Goal: Task Accomplishment & Management: Use online tool/utility

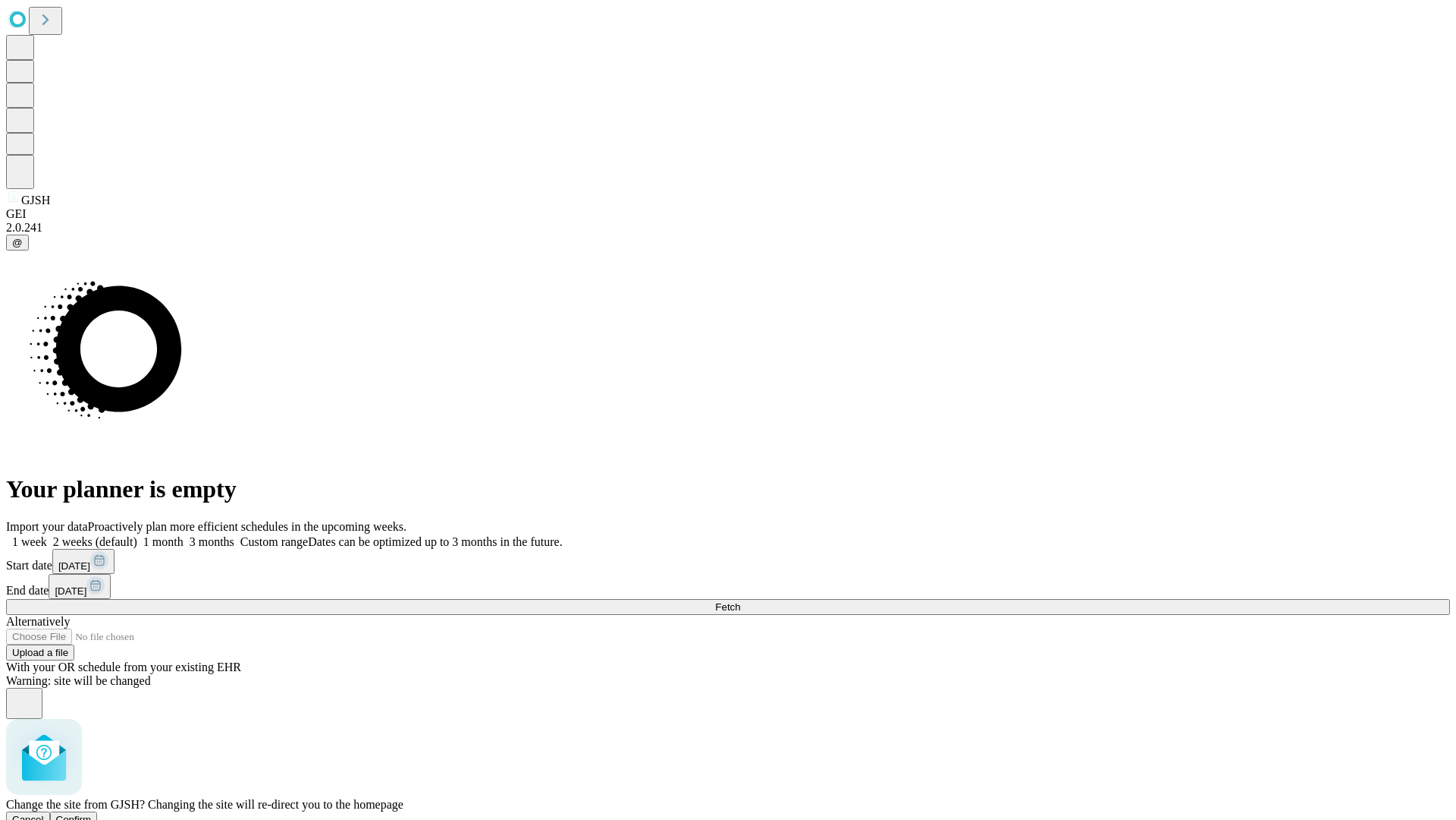
click at [92, 813] on span "Confirm" at bounding box center [73, 819] width 35 height 12
click at [47, 535] on label "1 week" at bounding box center [26, 541] width 41 height 13
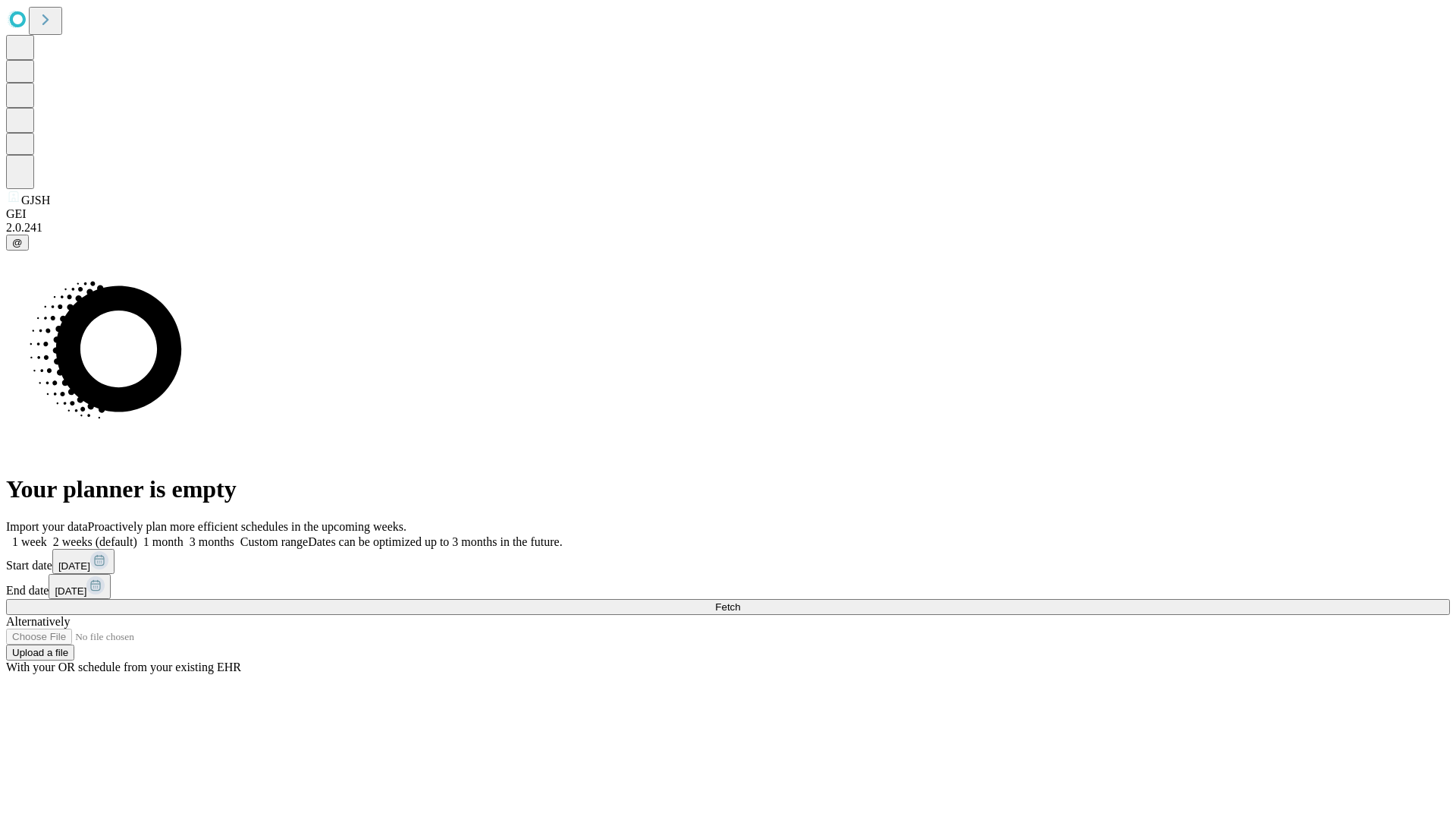
click at [740, 602] on span "Fetch" at bounding box center [728, 607] width 25 height 12
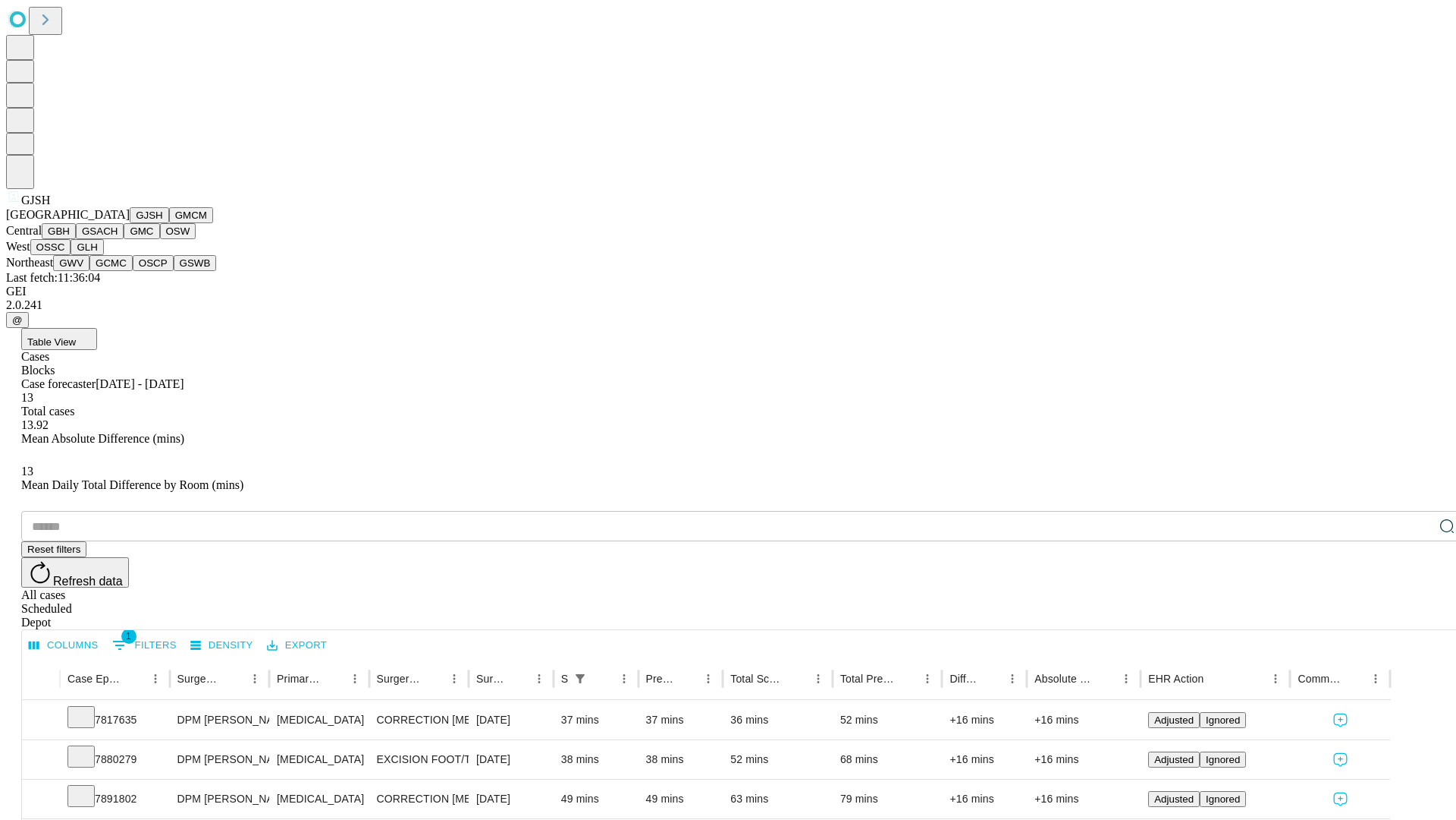
click at [169, 223] on button "GMCM" at bounding box center [191, 215] width 44 height 16
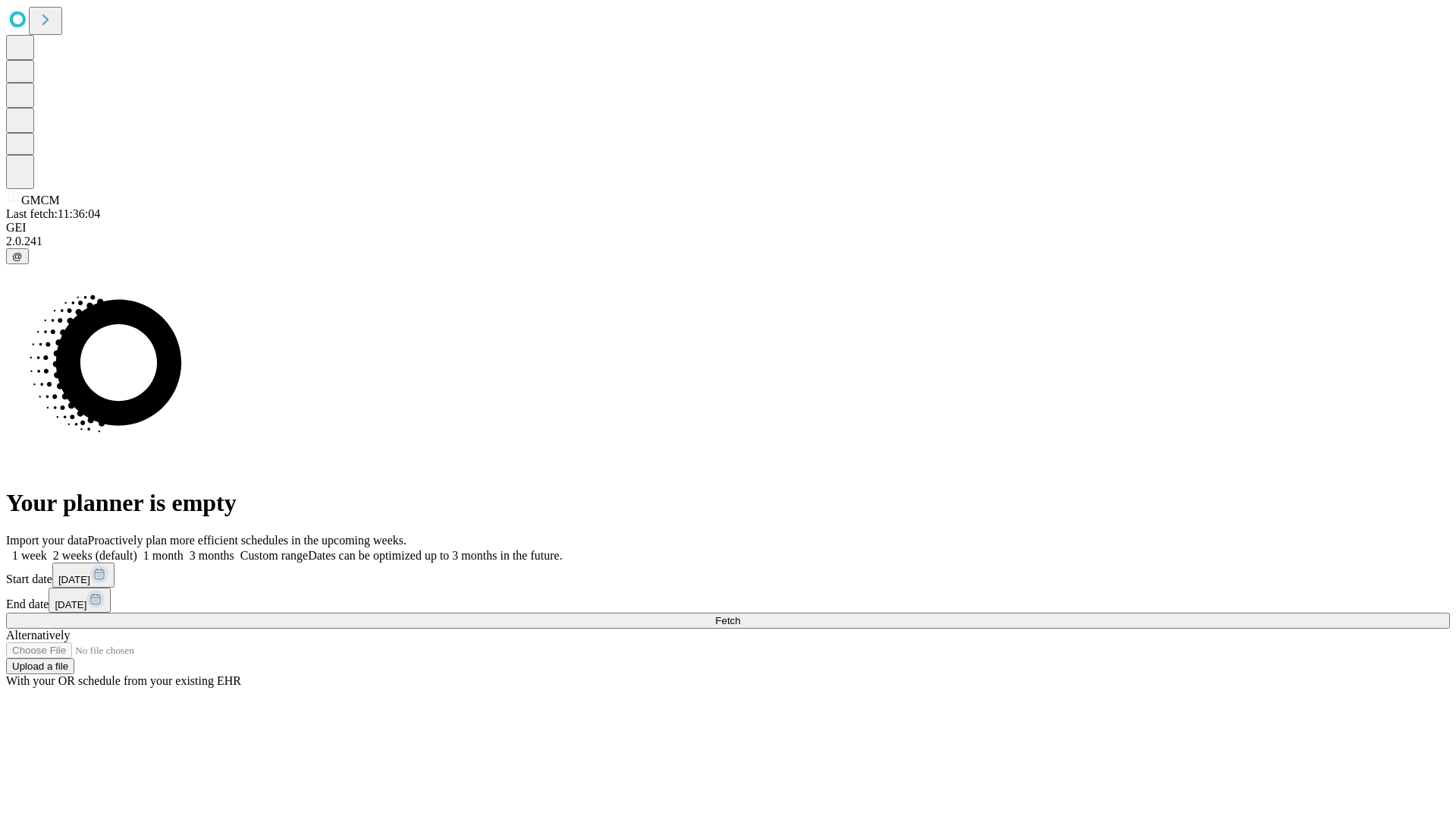
click at [47, 549] on label "1 week" at bounding box center [26, 555] width 41 height 13
click at [740, 614] on span "Fetch" at bounding box center [728, 620] width 25 height 12
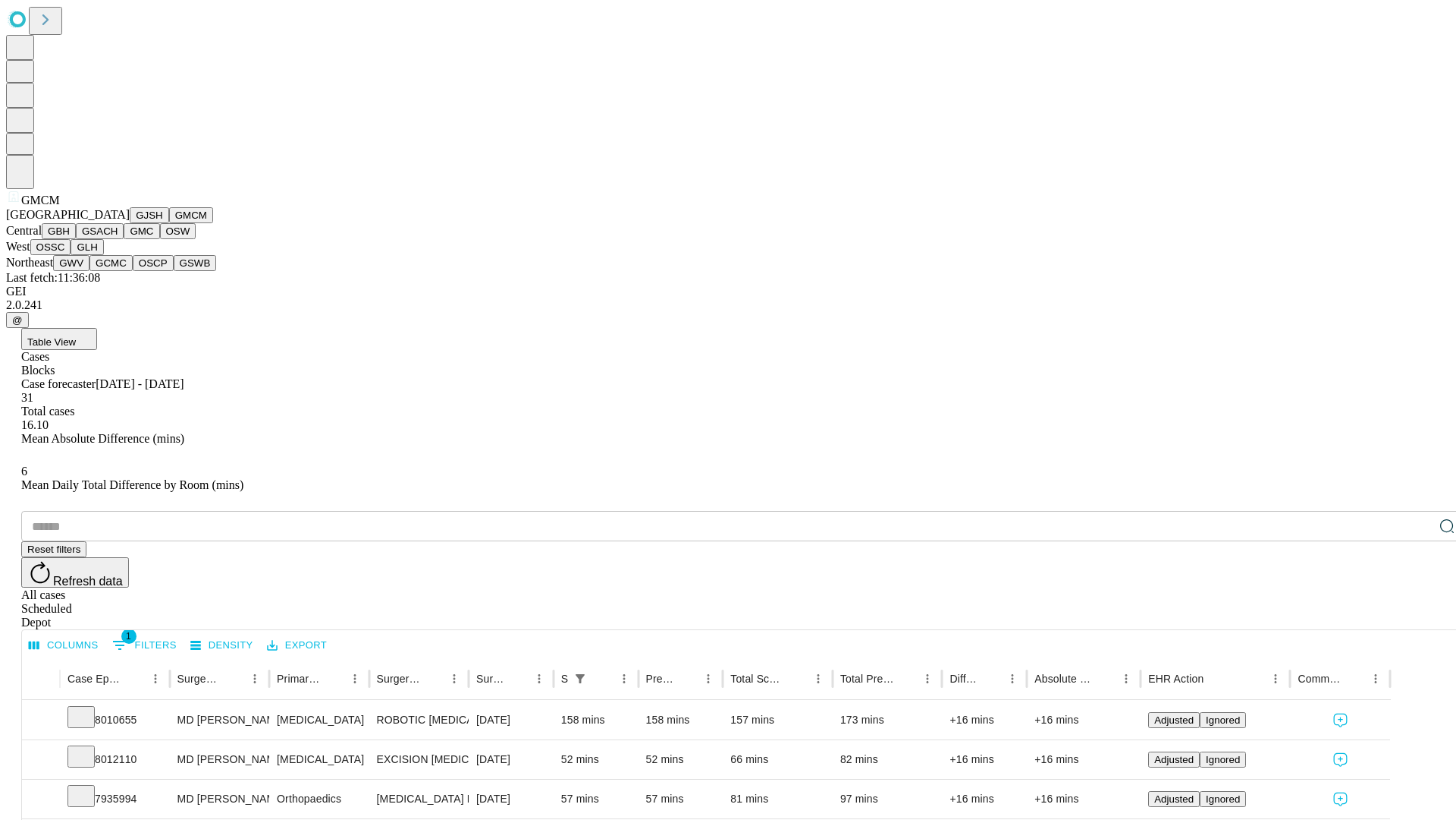
click at [75, 239] on button "GBH" at bounding box center [59, 231] width 34 height 16
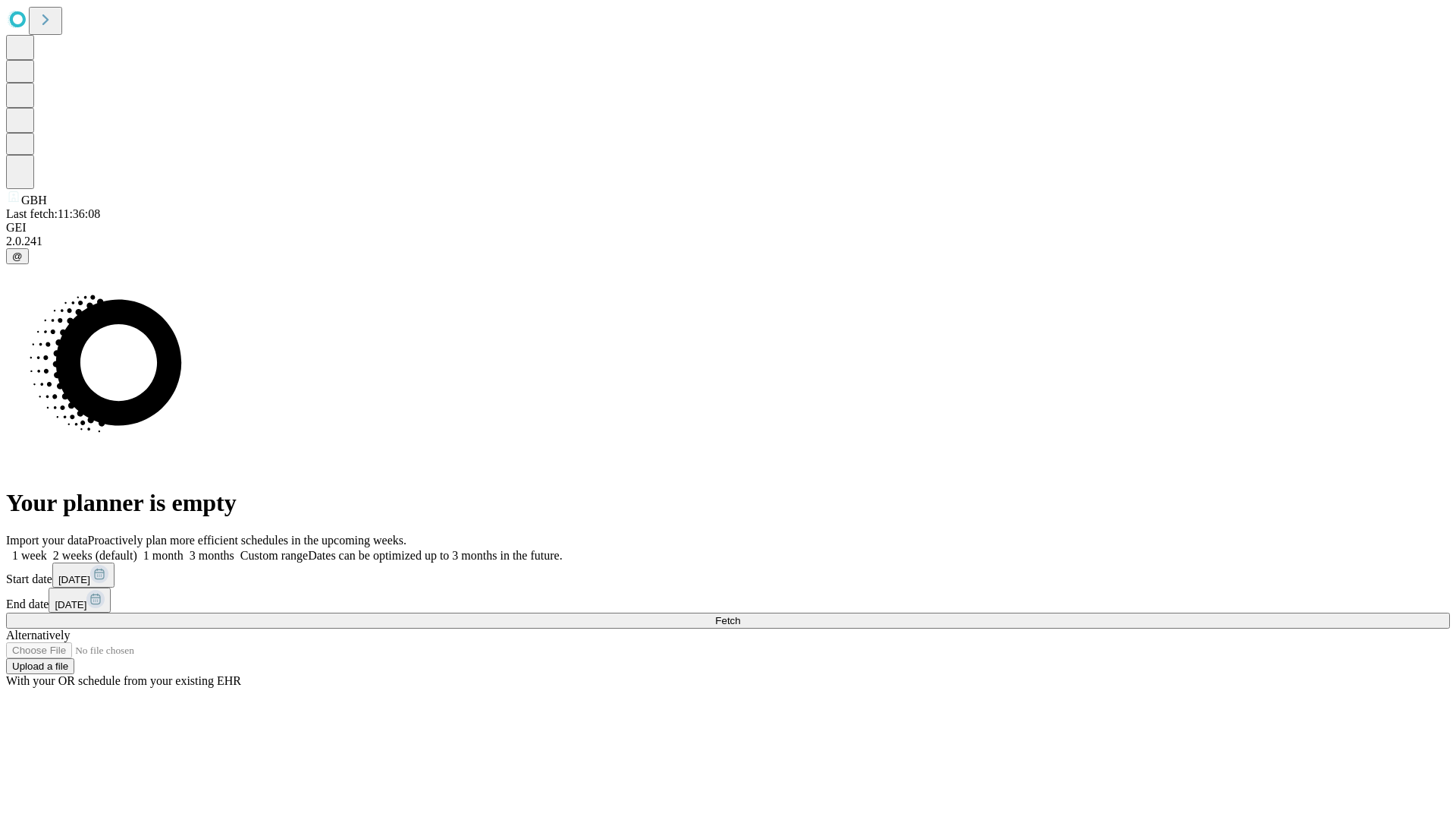
click at [47, 549] on label "1 week" at bounding box center [26, 555] width 41 height 13
click at [740, 614] on span "Fetch" at bounding box center [728, 620] width 25 height 12
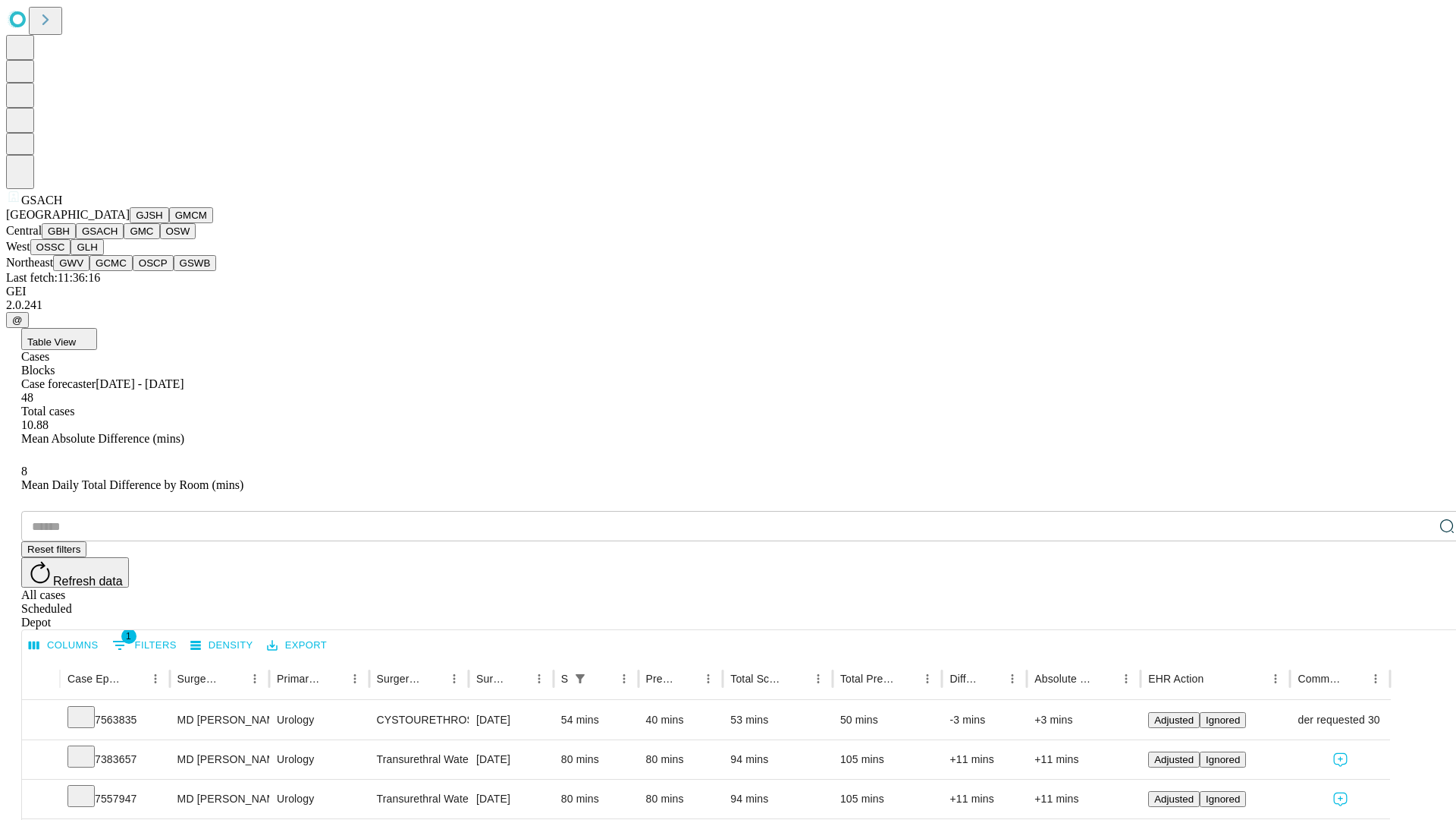
click at [123, 239] on button "GMC" at bounding box center [141, 231] width 35 height 16
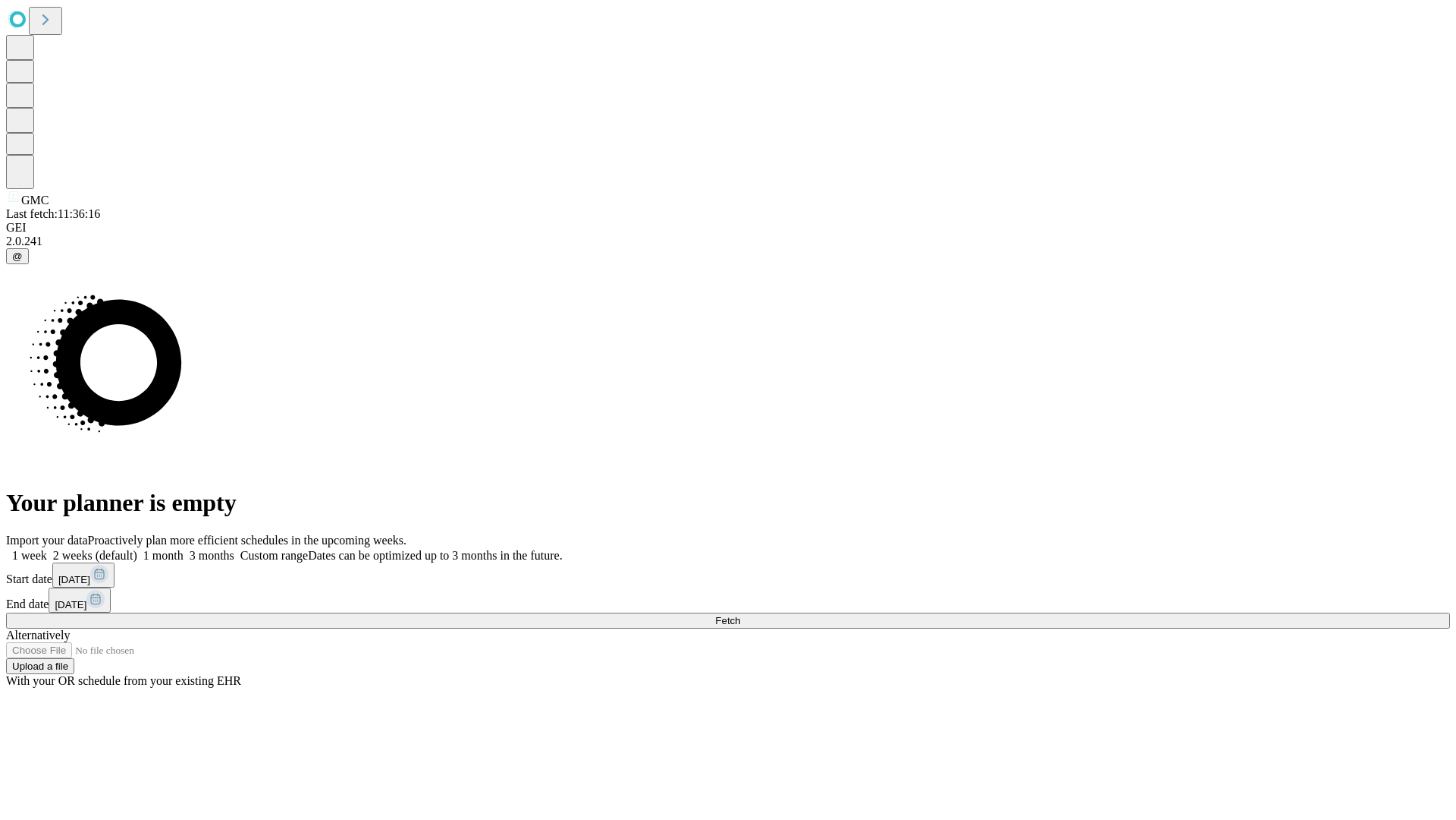
click at [47, 549] on label "1 week" at bounding box center [26, 555] width 41 height 13
click at [740, 614] on span "Fetch" at bounding box center [728, 620] width 25 height 12
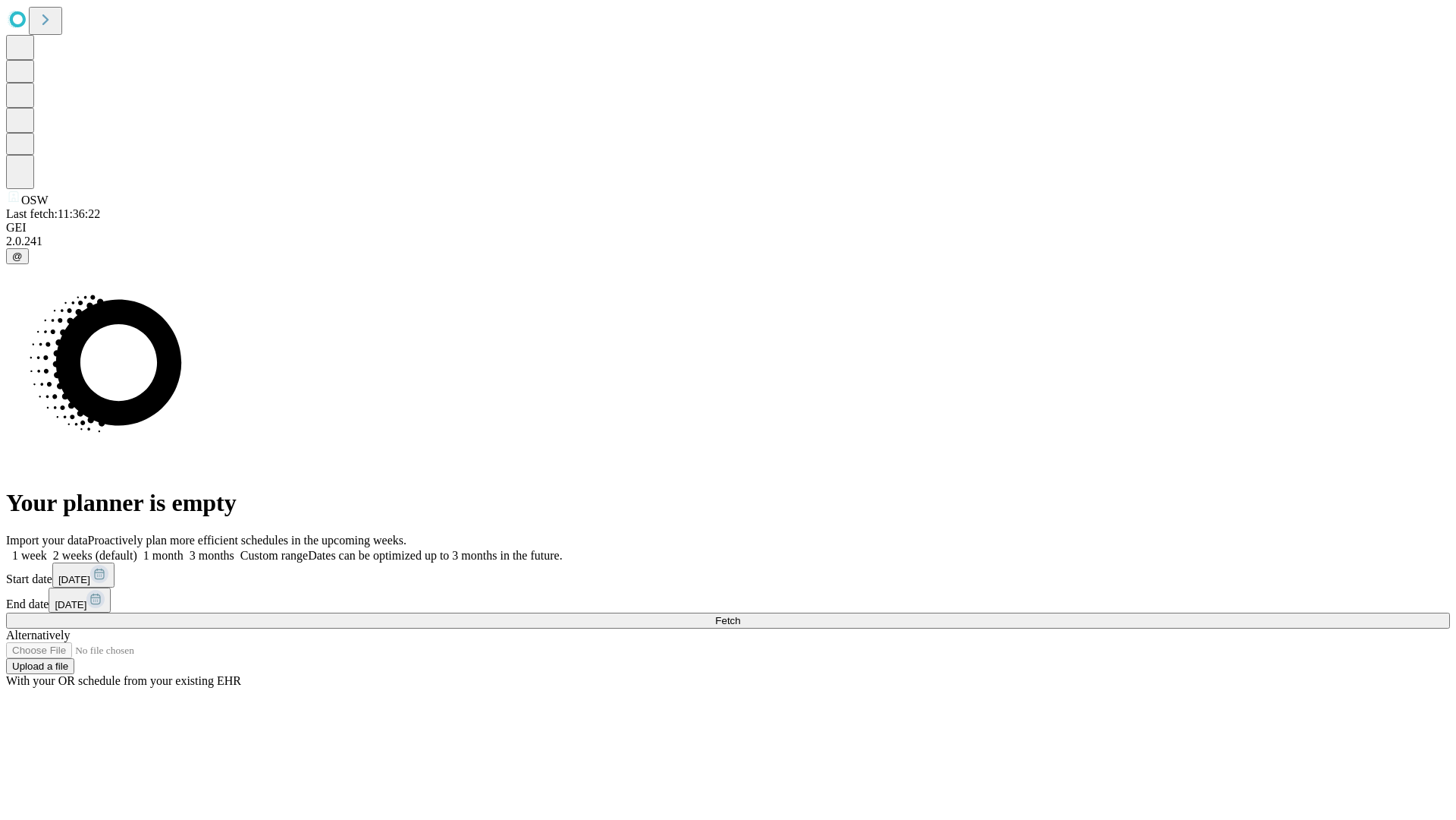
click at [47, 549] on label "1 week" at bounding box center [26, 555] width 41 height 13
click at [740, 614] on span "Fetch" at bounding box center [728, 620] width 25 height 12
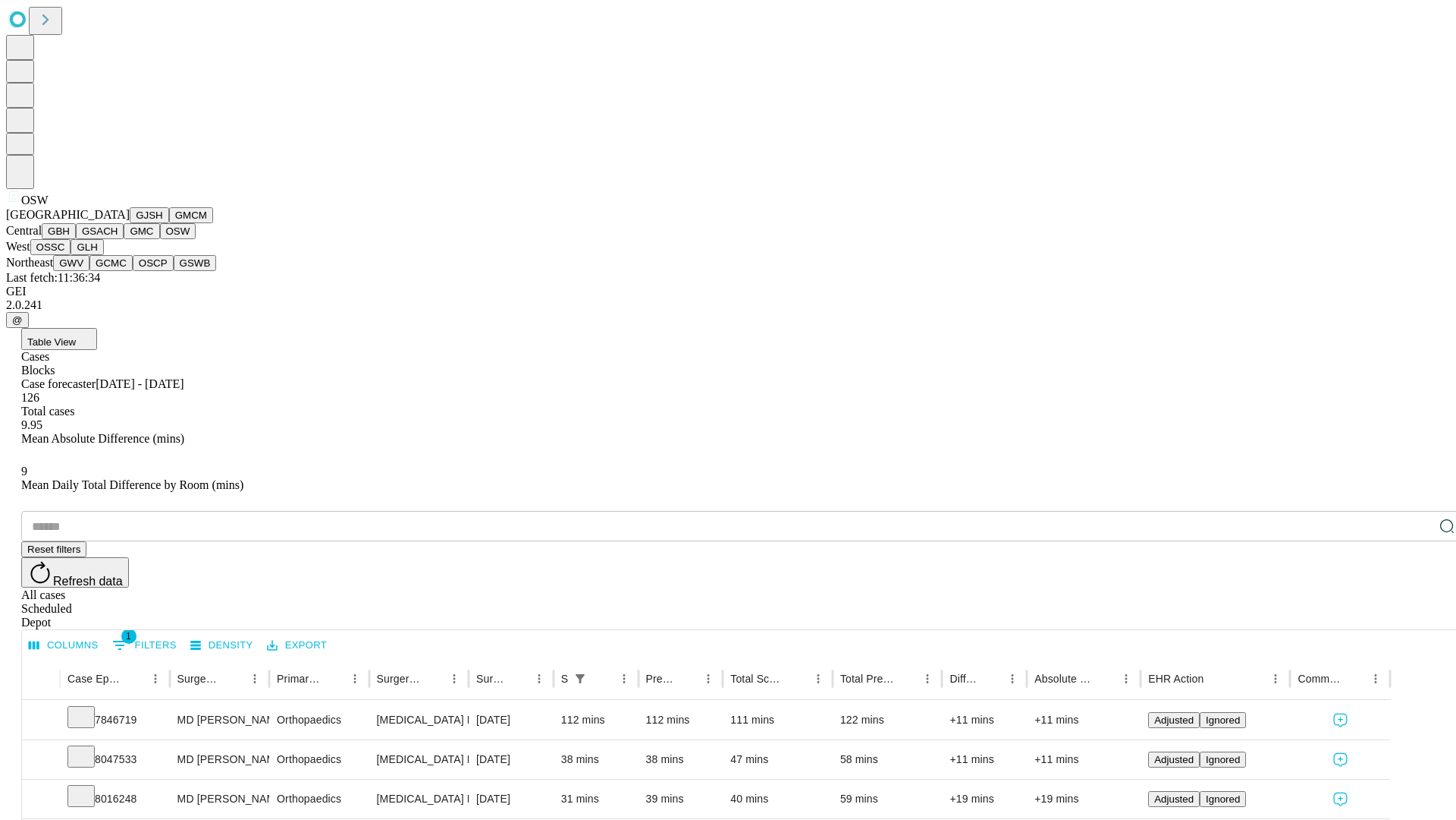
click at [71, 255] on button "OSSC" at bounding box center [51, 247] width 41 height 16
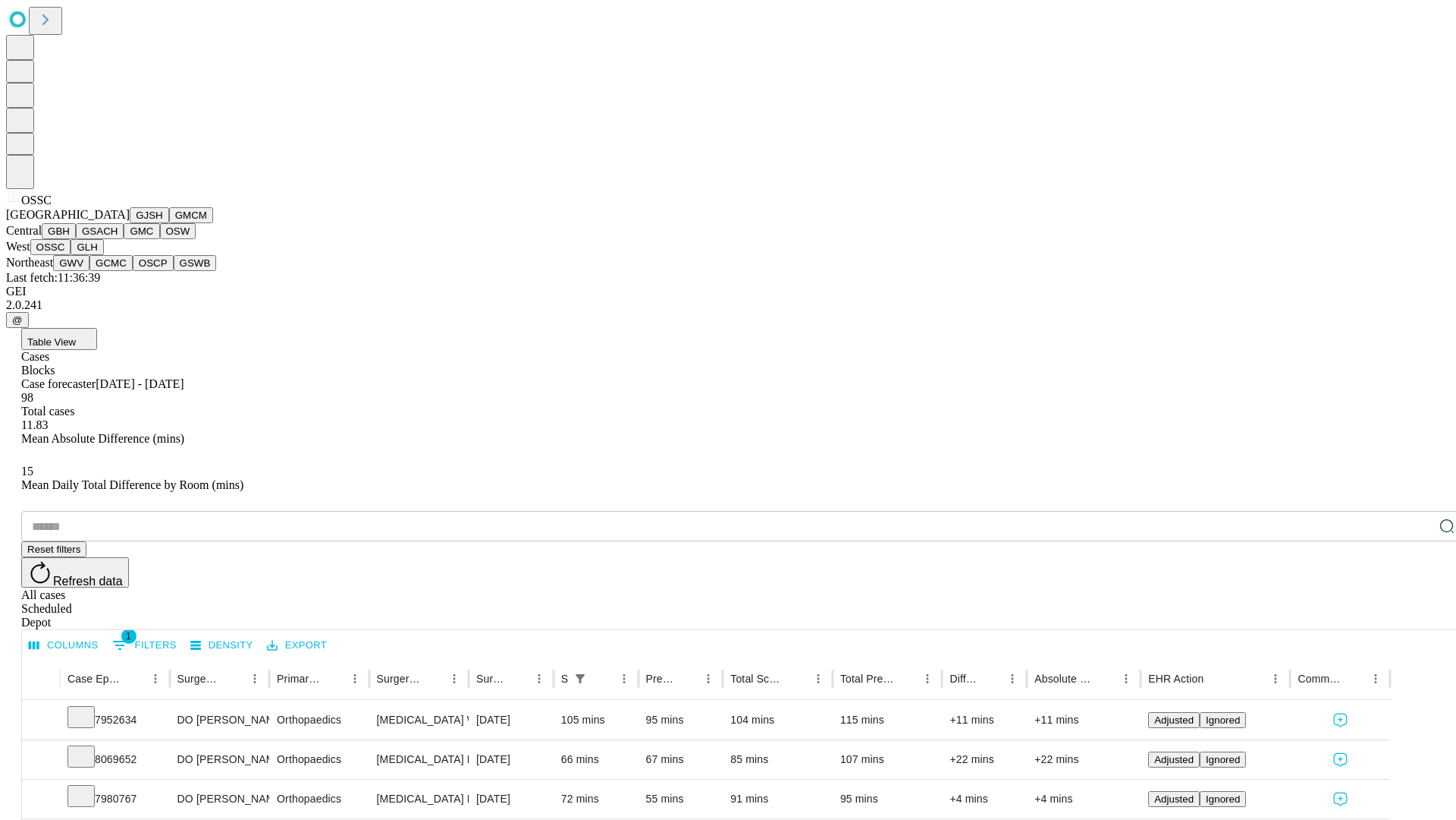
click at [103, 255] on button "GLH" at bounding box center [86, 247] width 32 height 16
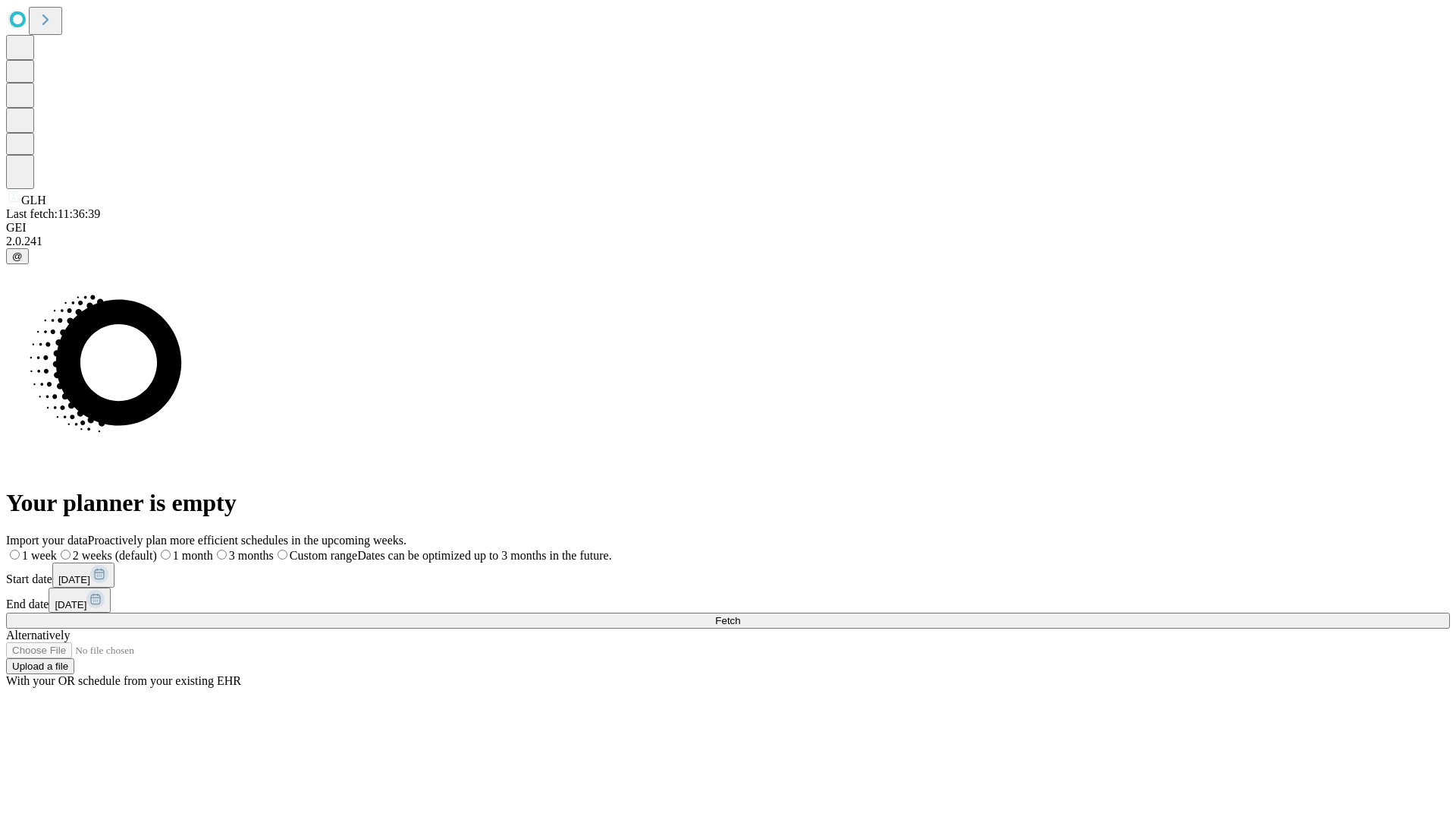
click at [57, 549] on label "1 week" at bounding box center [31, 555] width 51 height 13
click at [740, 614] on span "Fetch" at bounding box center [728, 620] width 25 height 12
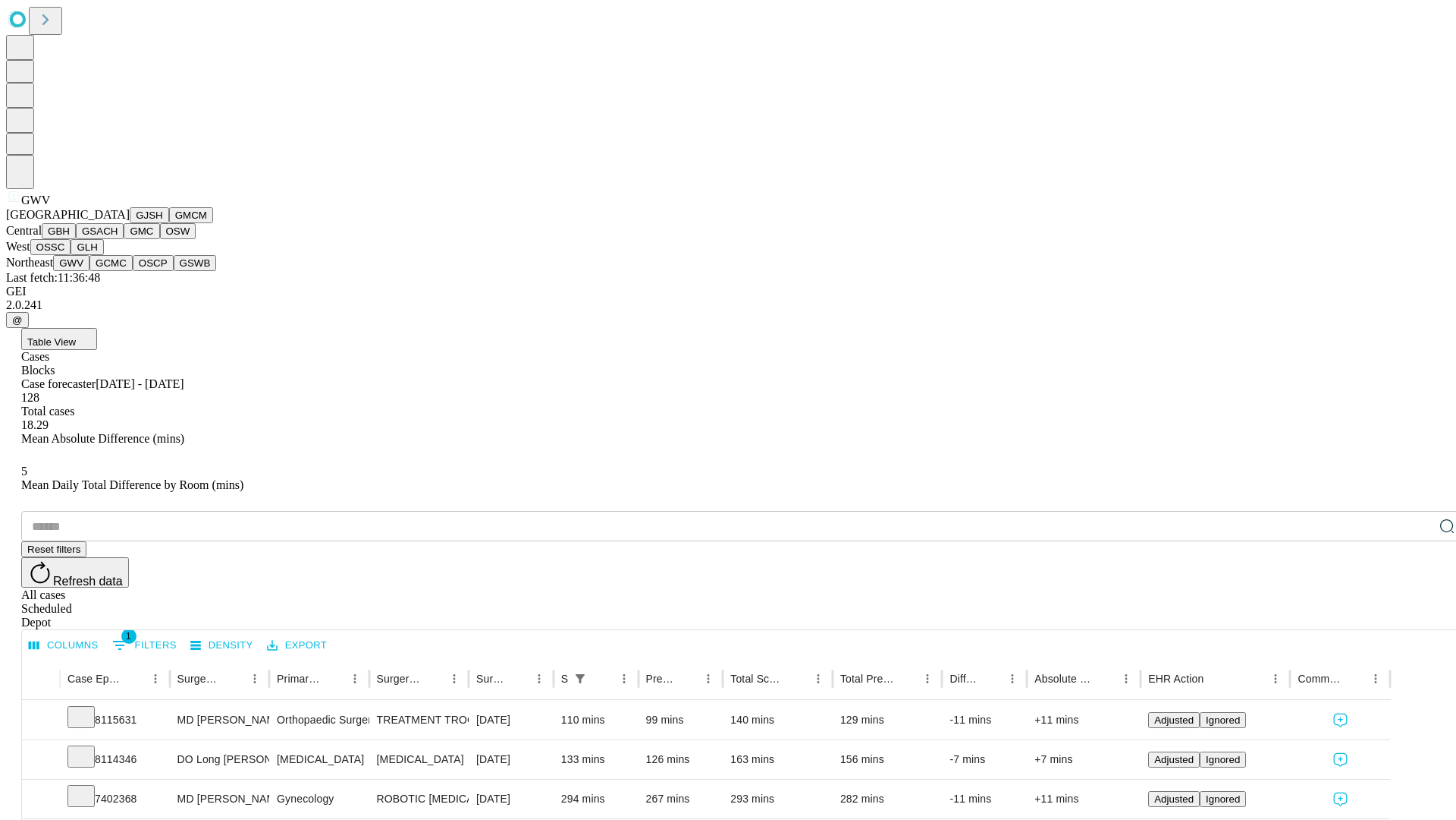
click at [117, 271] on button "GCMC" at bounding box center [111, 263] width 43 height 16
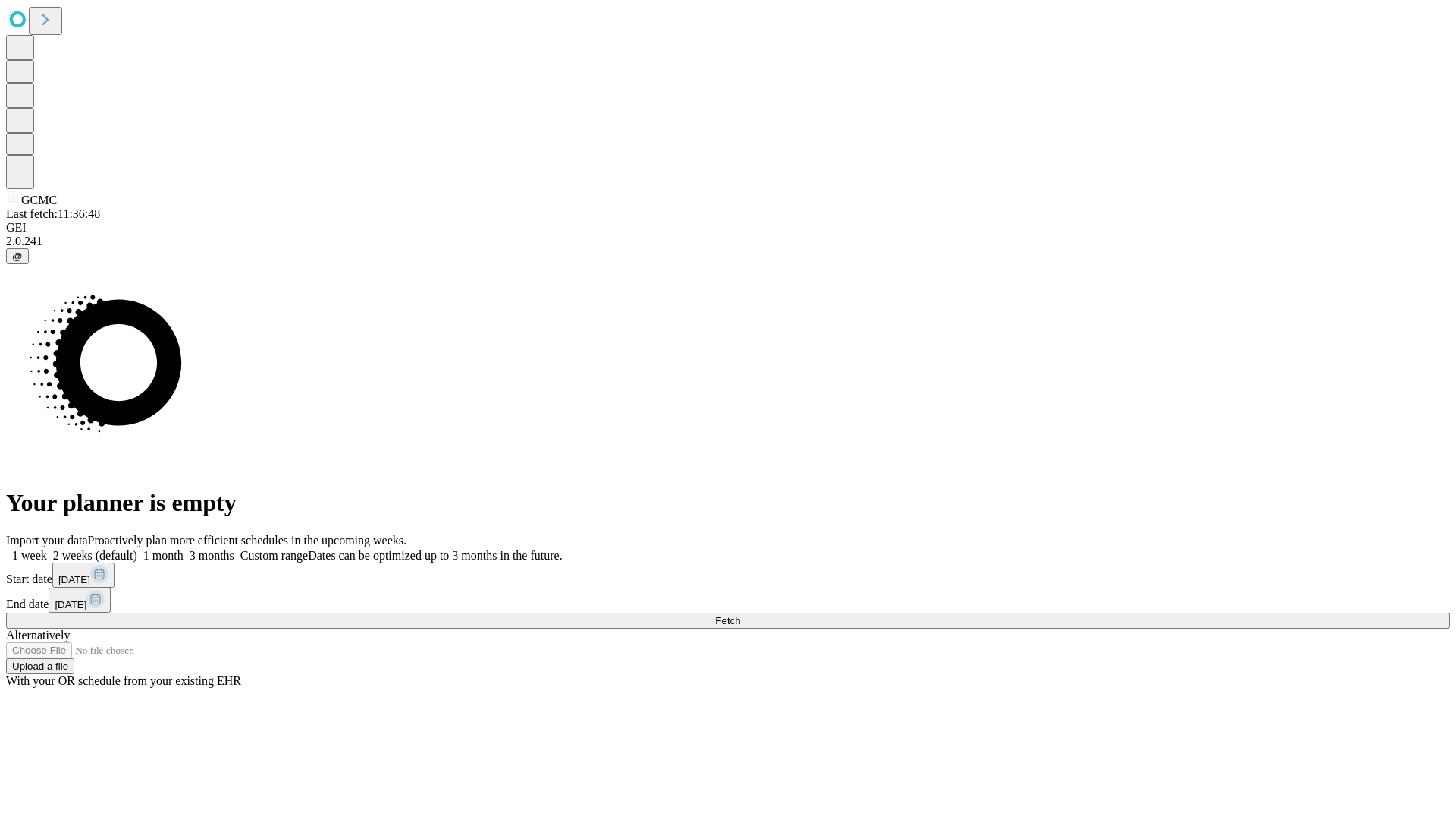
click at [47, 549] on label "1 week" at bounding box center [26, 555] width 41 height 13
click at [740, 614] on span "Fetch" at bounding box center [728, 620] width 25 height 12
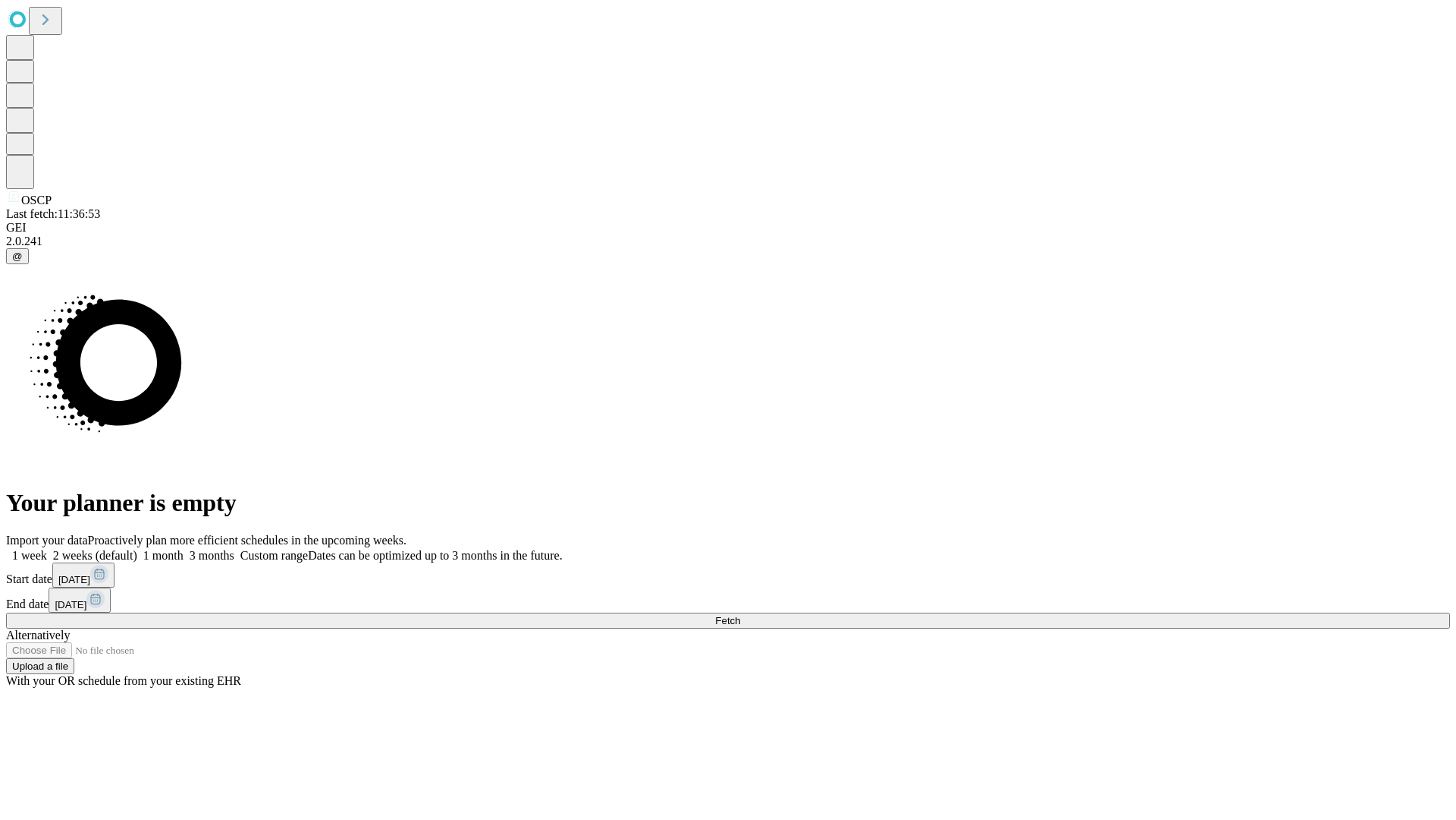
click at [47, 549] on label "1 week" at bounding box center [26, 555] width 41 height 13
click at [740, 614] on span "Fetch" at bounding box center [728, 620] width 25 height 12
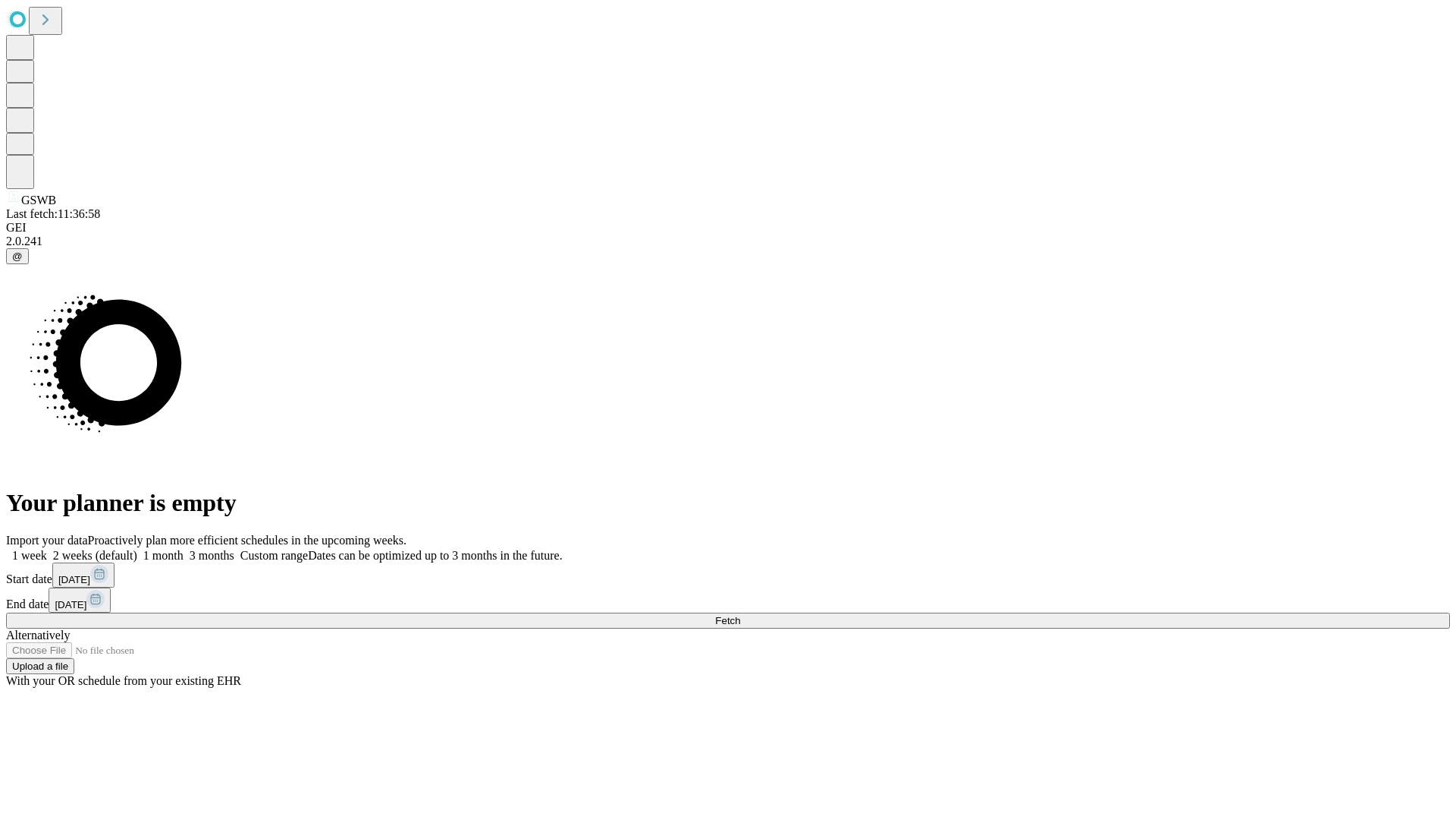
click at [47, 549] on label "1 week" at bounding box center [26, 555] width 41 height 13
click at [740, 614] on span "Fetch" at bounding box center [728, 620] width 25 height 12
